Goal: Check status: Check status

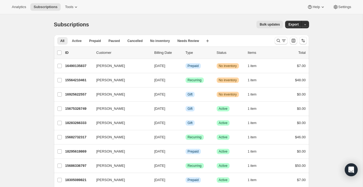
click at [147, 26] on div "Bulk updates" at bounding box center [189, 25] width 188 height 8
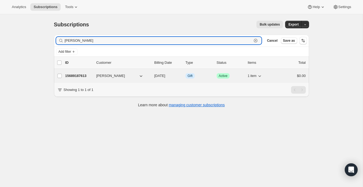
type input "[PERSON_NAME]"
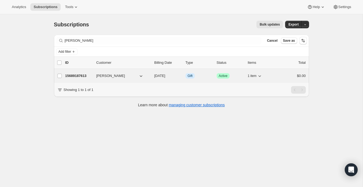
click at [81, 75] on p "15689187613" at bounding box center [78, 75] width 27 height 5
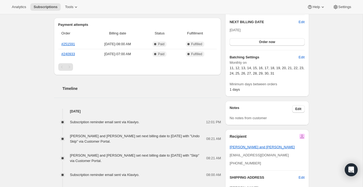
scroll to position [108, 0]
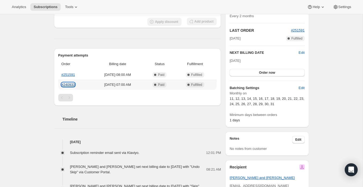
click at [69, 84] on link "#240933" at bounding box center [68, 84] width 14 height 4
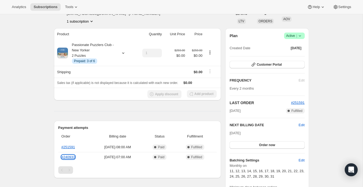
scroll to position [41, 0]
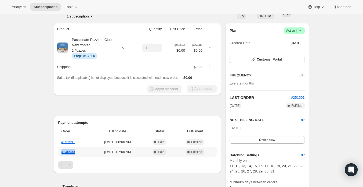
drag, startPoint x: 81, startPoint y: 149, endPoint x: 60, endPoint y: 150, distance: 21.5
click at [60, 150] on th "#240933" at bounding box center [74, 152] width 33 height 10
copy link "#240933"
drag, startPoint x: 79, startPoint y: 140, endPoint x: 61, endPoint y: 141, distance: 18.0
click at [61, 141] on th "#251591" at bounding box center [74, 142] width 33 height 10
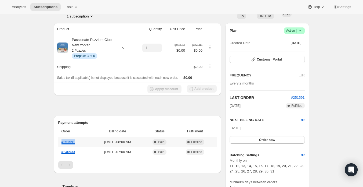
copy link "#251591"
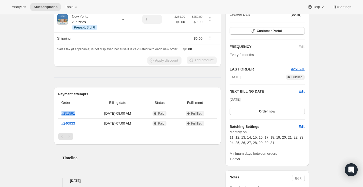
scroll to position [80, 0]
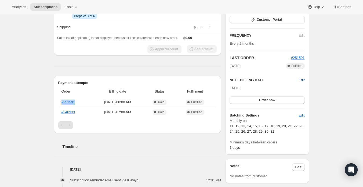
click at [299, 79] on span "Edit" at bounding box center [302, 79] width 6 height 5
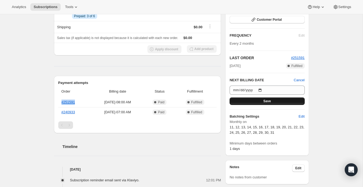
click at [288, 100] on button "Save" at bounding box center [267, 101] width 75 height 8
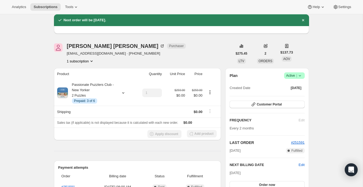
scroll to position [19, 0]
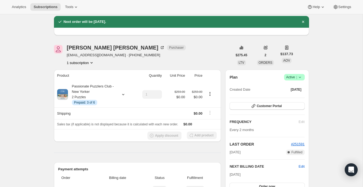
click at [93, 62] on icon "Product actions" at bounding box center [91, 62] width 5 height 5
click at [120, 60] on div "1 subscription" at bounding box center [126, 62] width 119 height 5
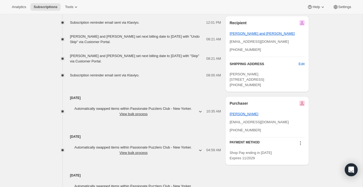
scroll to position [277, 0]
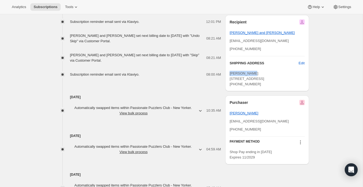
drag, startPoint x: 254, startPoint y: 72, endPoint x: 229, endPoint y: 72, distance: 25.5
click at [229, 72] on div "Recipient [PERSON_NAME] and [PERSON_NAME] [EMAIL_ADDRESS][DOMAIN_NAME] [PHONE_N…" at bounding box center [267, 53] width 84 height 76
copy span "[PERSON_NAME]"
